Goal: Navigation & Orientation: Find specific page/section

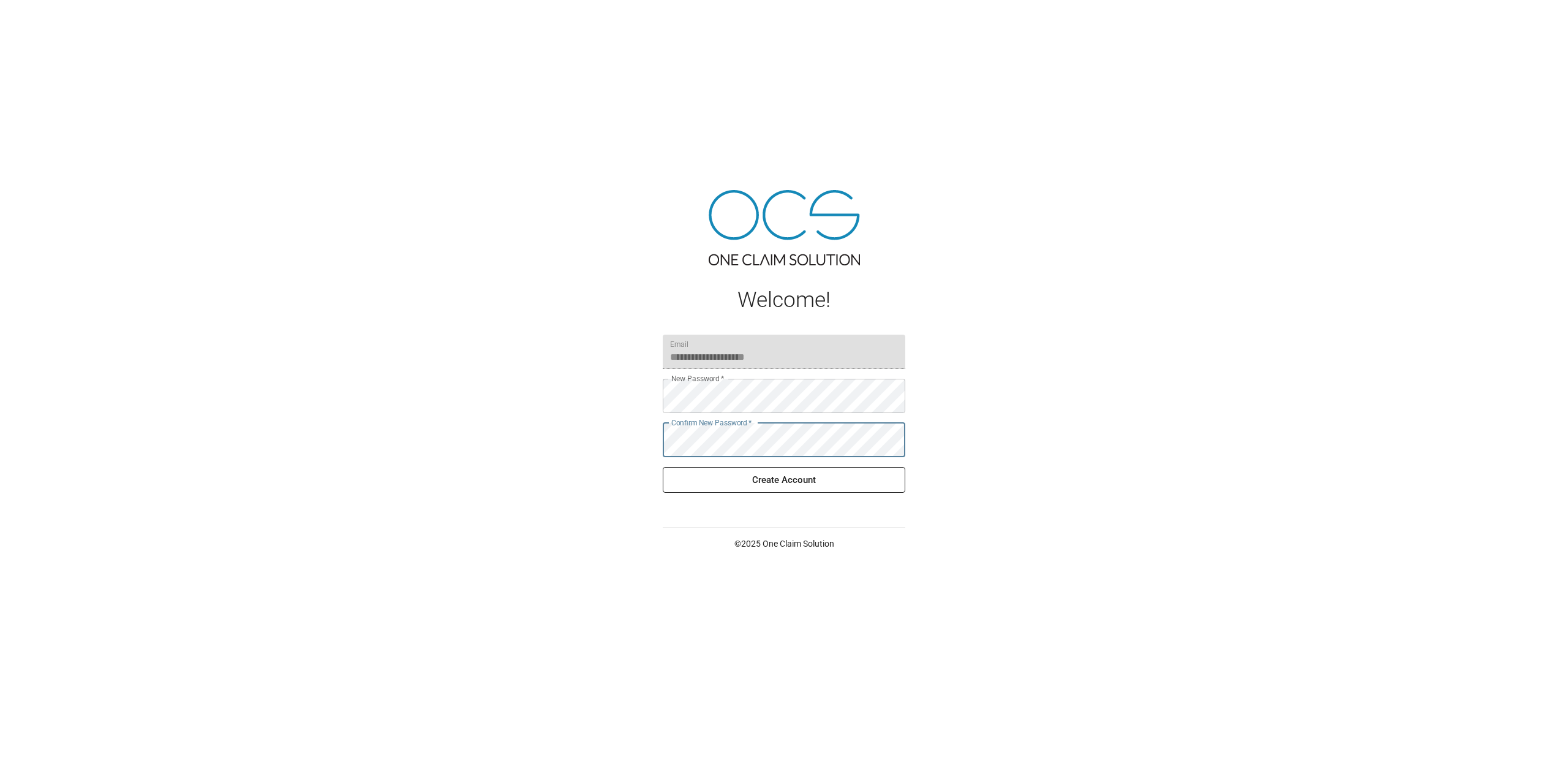
click at [793, 480] on button "Create Account" at bounding box center [784, 480] width 243 height 26
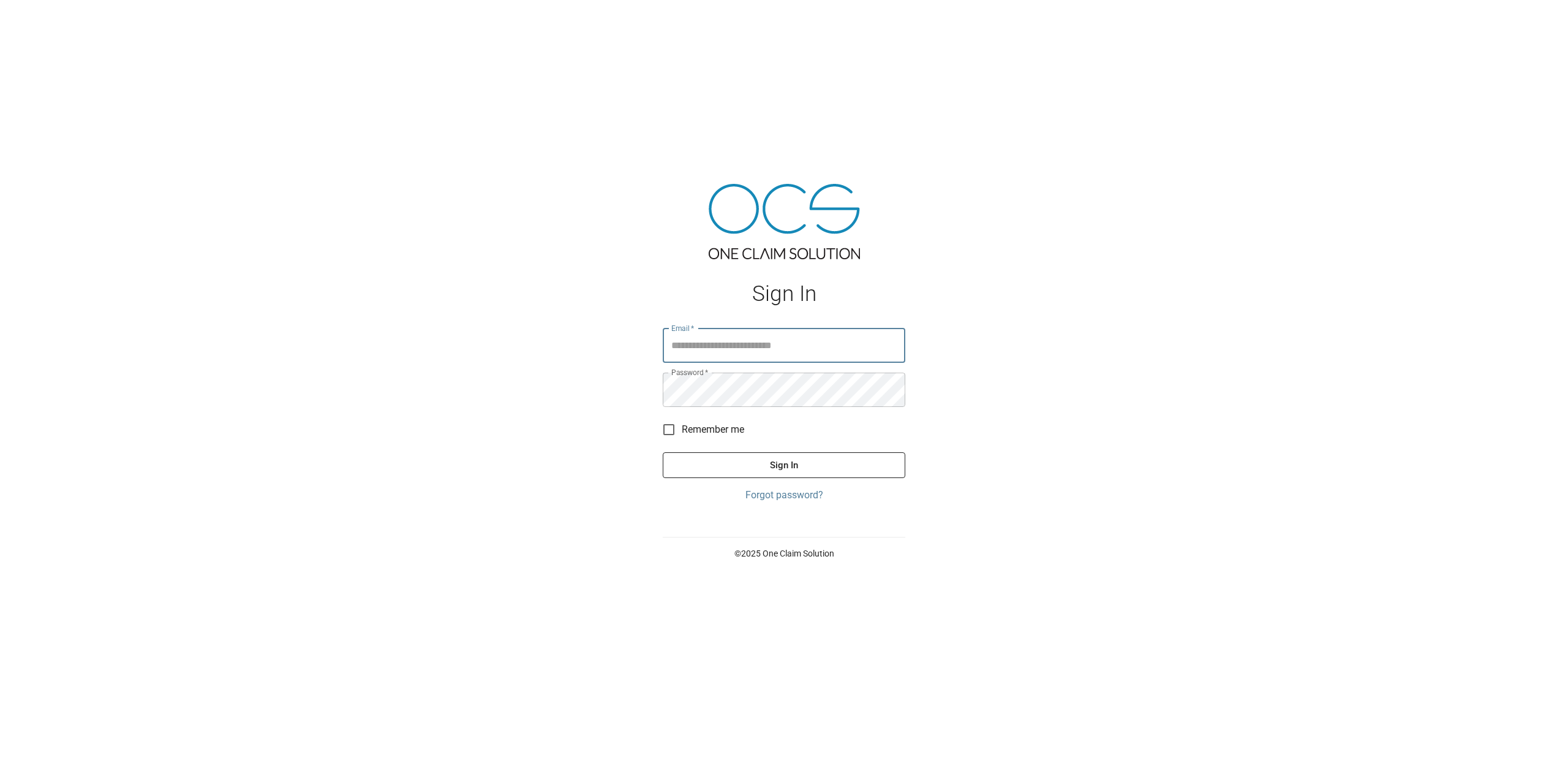
type input "**********"
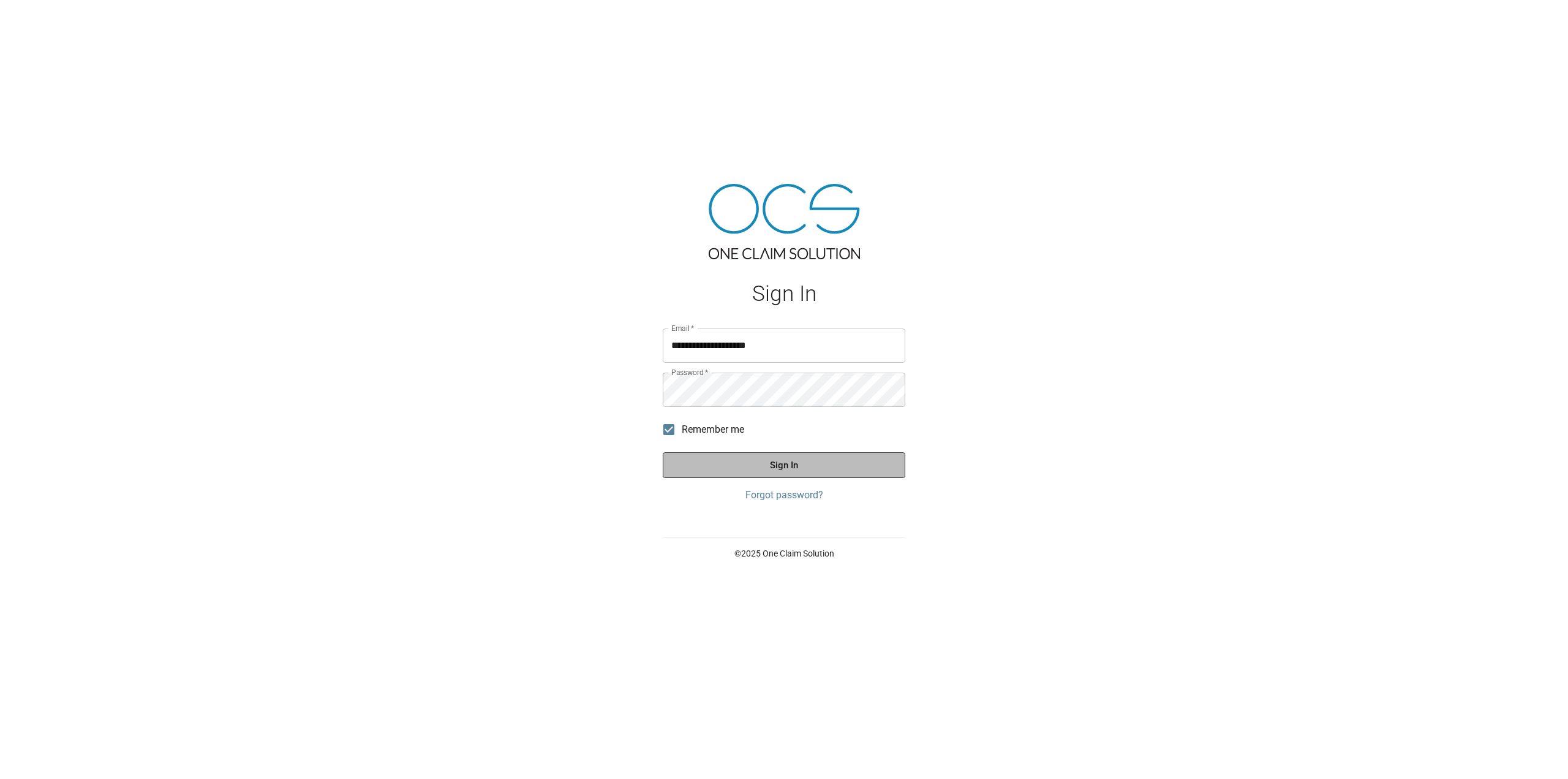
click at [693, 456] on button "Sign In" at bounding box center [784, 465] width 243 height 26
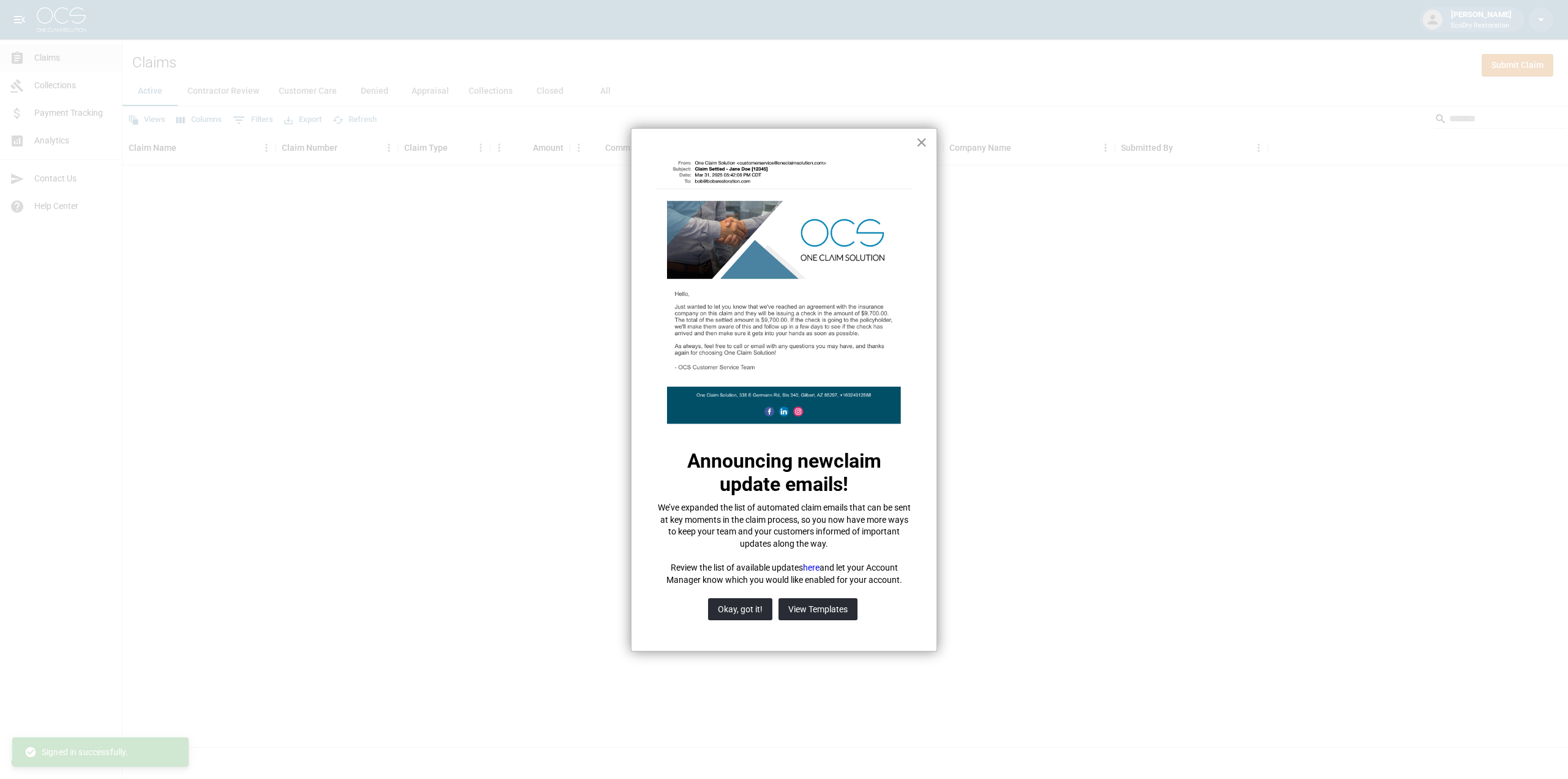
click at [922, 144] on button "×" at bounding box center [921, 142] width 12 height 20
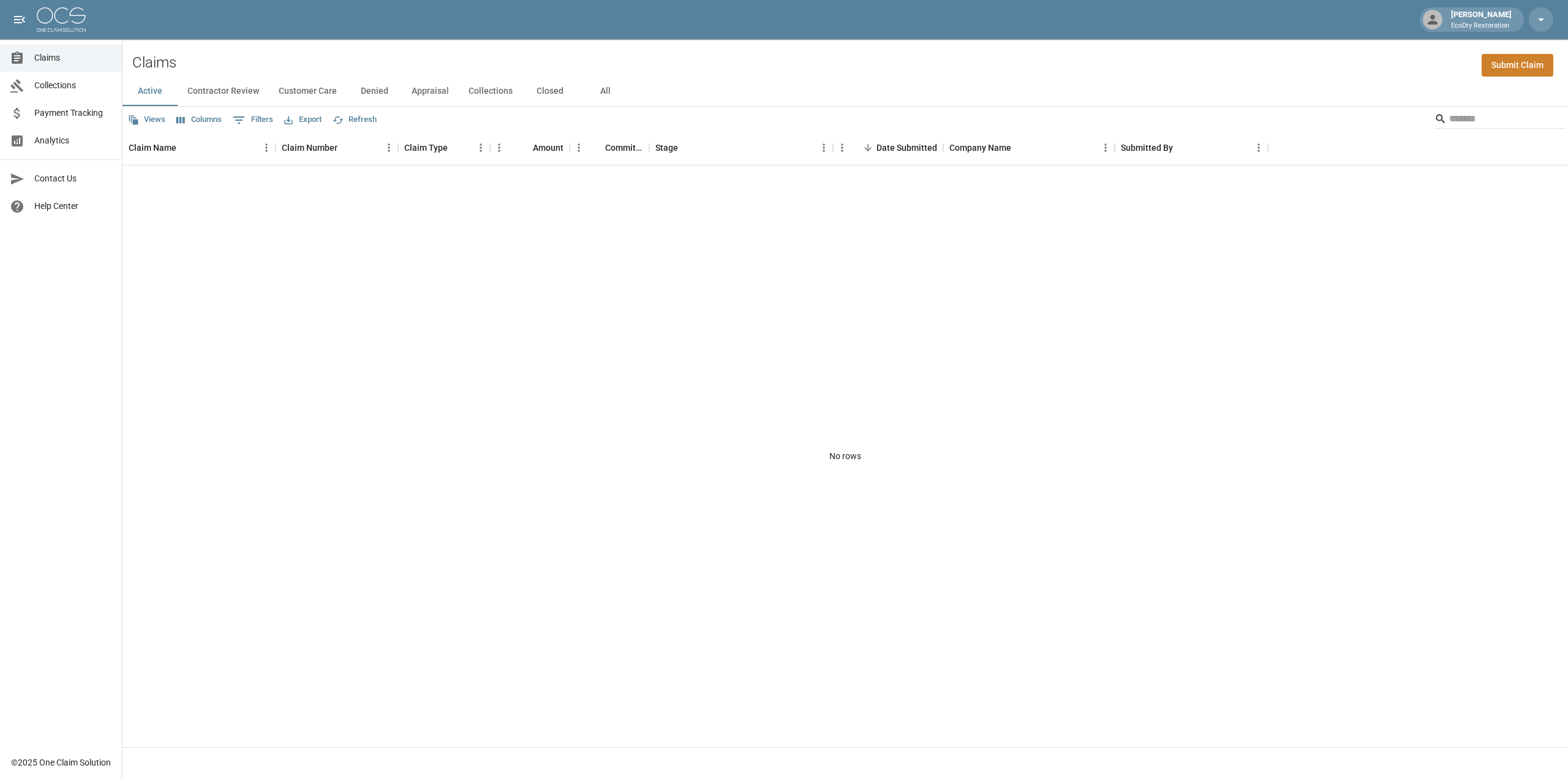
click at [70, 90] on span "Collections" at bounding box center [73, 85] width 78 height 13
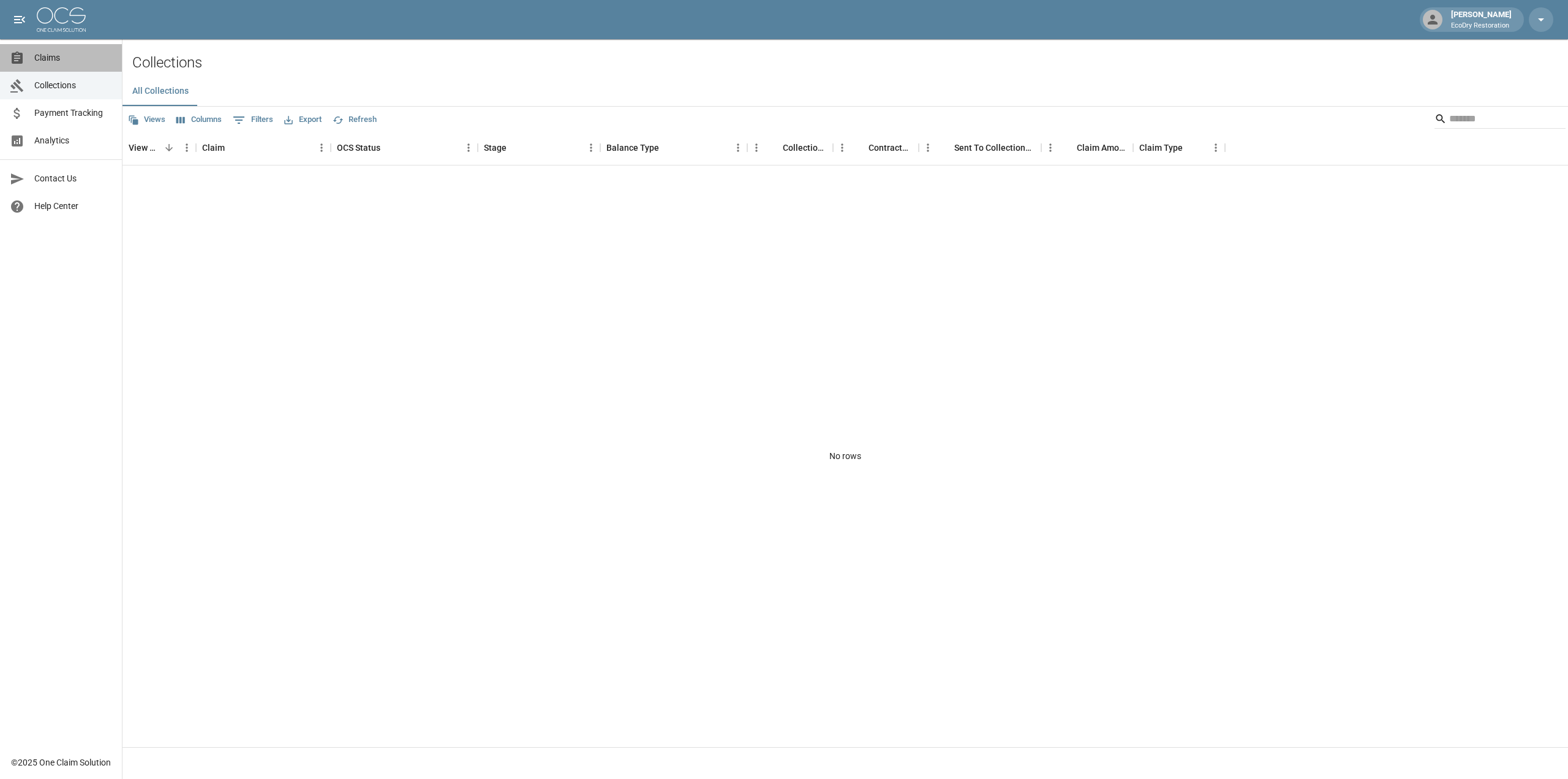
click at [72, 61] on span "Claims" at bounding box center [73, 57] width 78 height 13
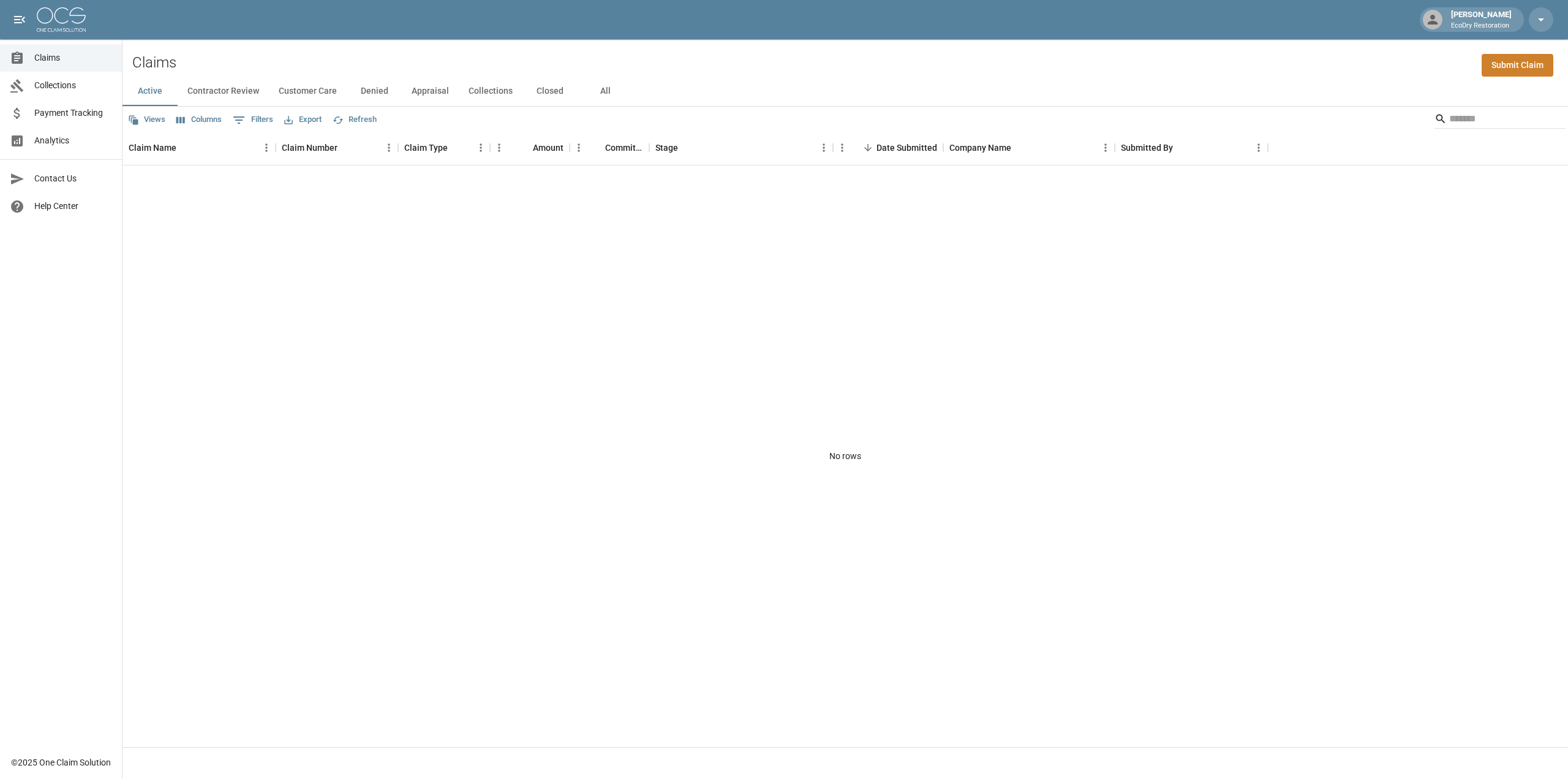
click at [97, 120] on link "Payment Tracking" at bounding box center [61, 113] width 122 height 27
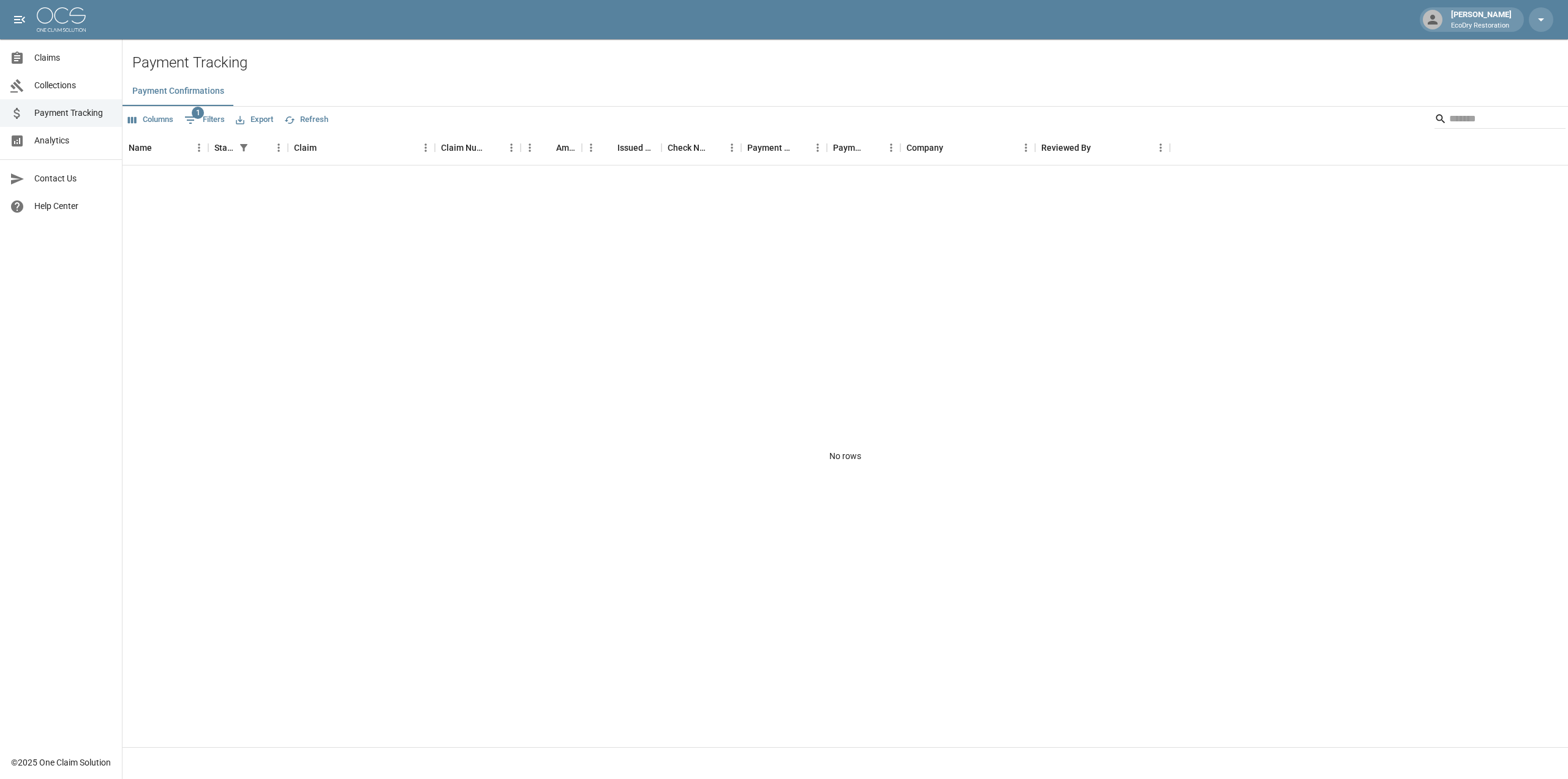
click at [56, 65] on link "Claims" at bounding box center [61, 58] width 122 height 27
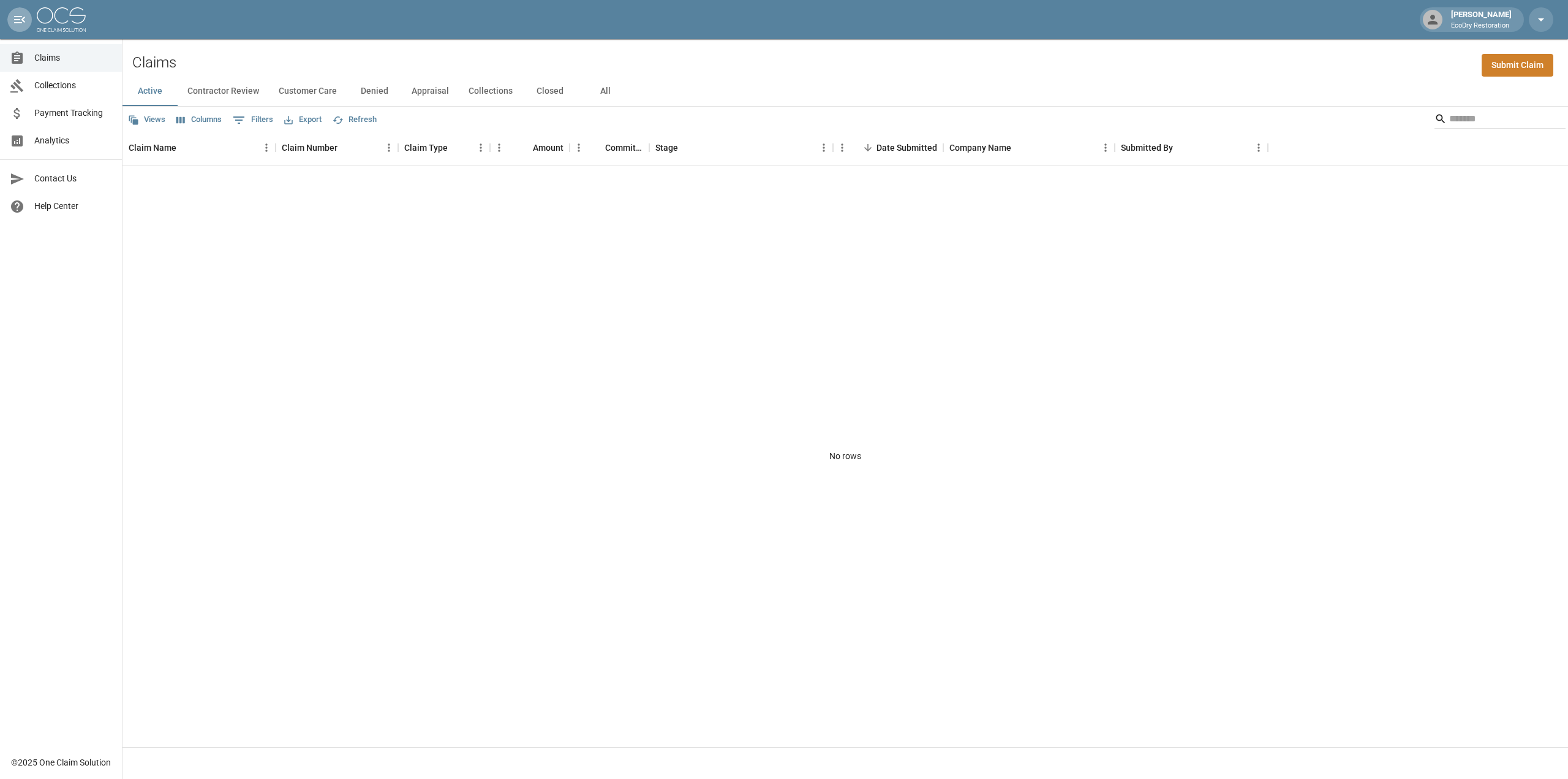
click at [19, 15] on icon "open drawer" at bounding box center [19, 19] width 15 height 15
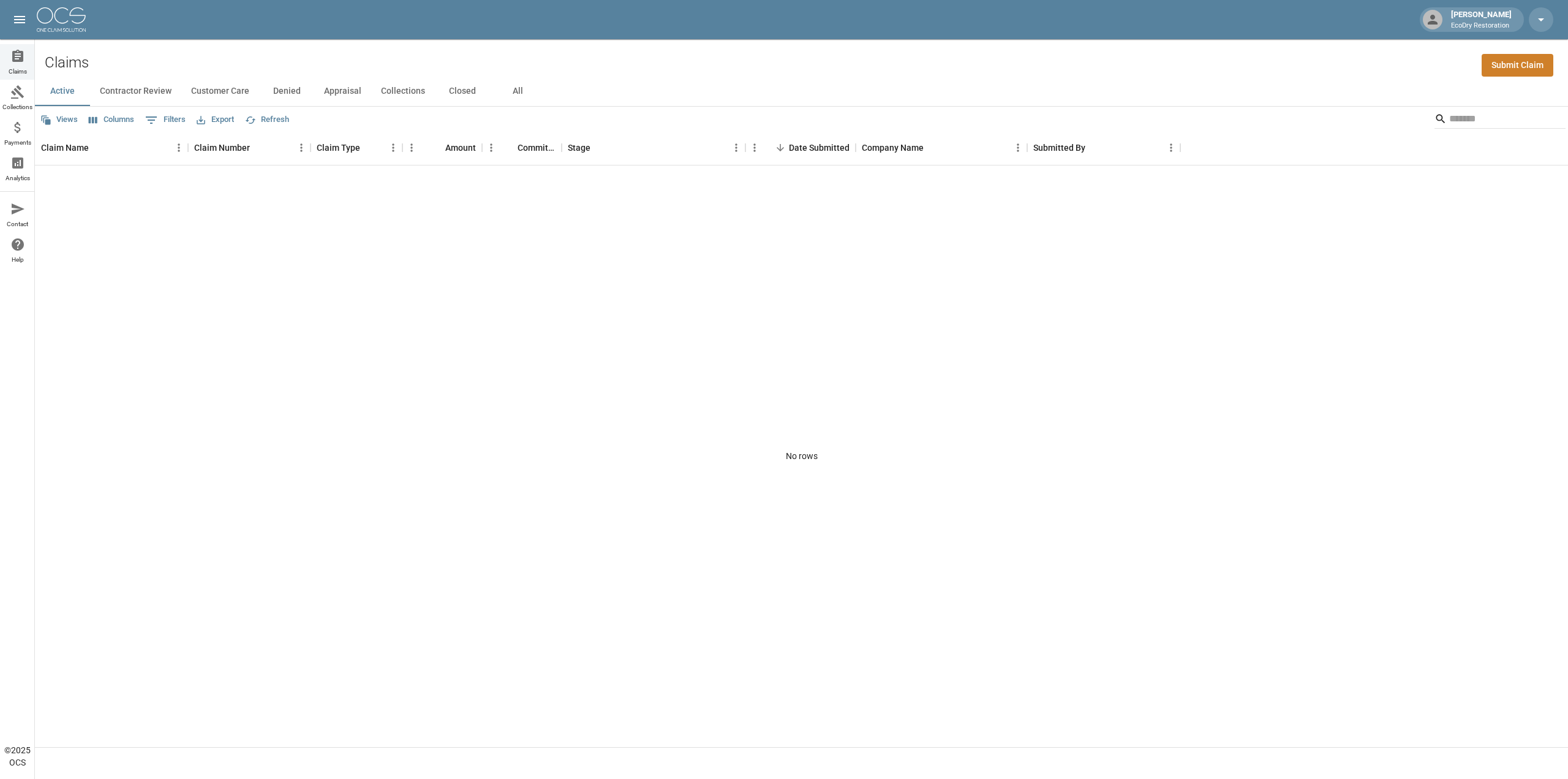
click at [19, 15] on icon "open drawer" at bounding box center [19, 19] width 15 height 15
